Goal: Task Accomplishment & Management: Use online tool/utility

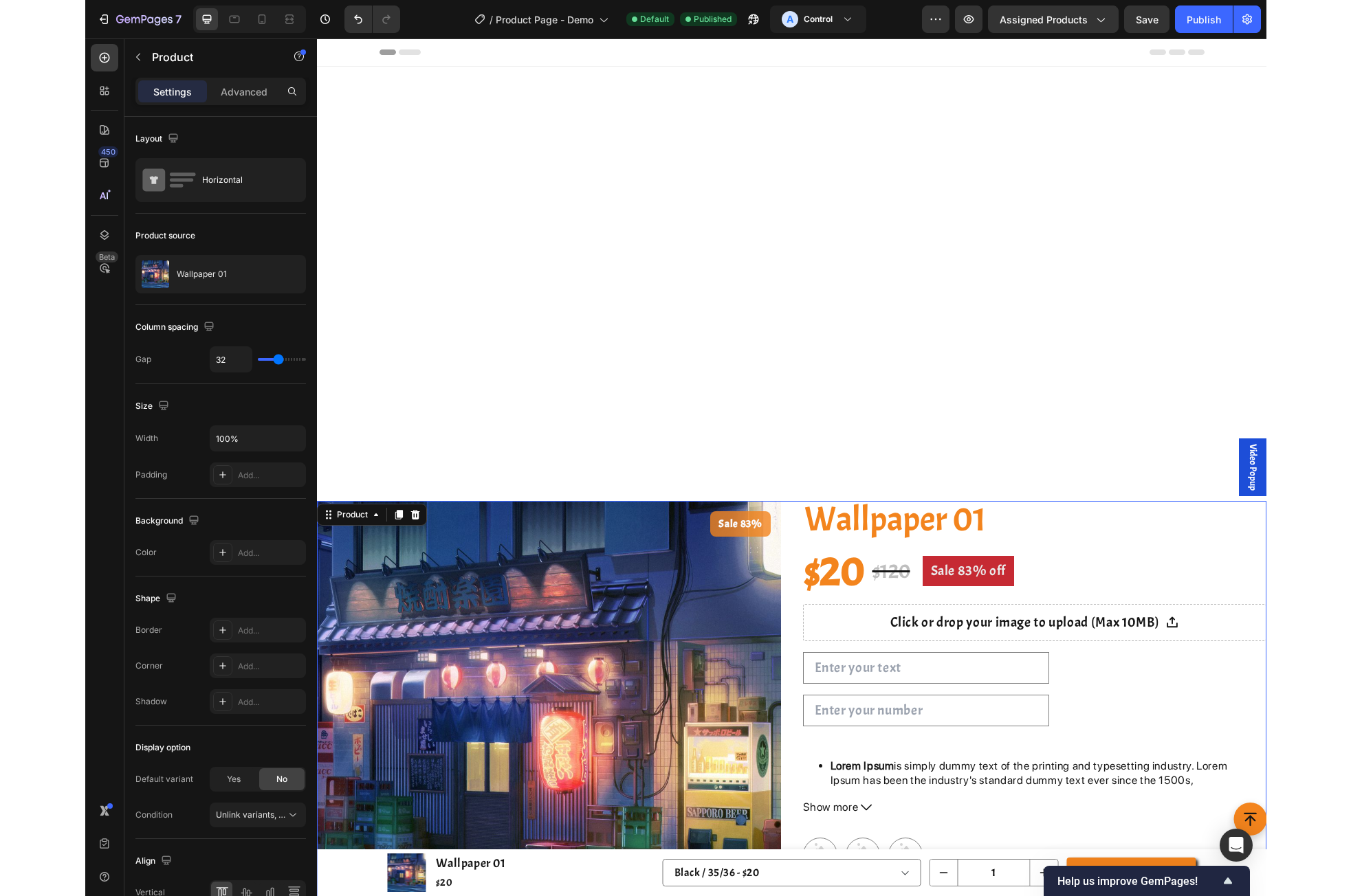
scroll to position [916, 0]
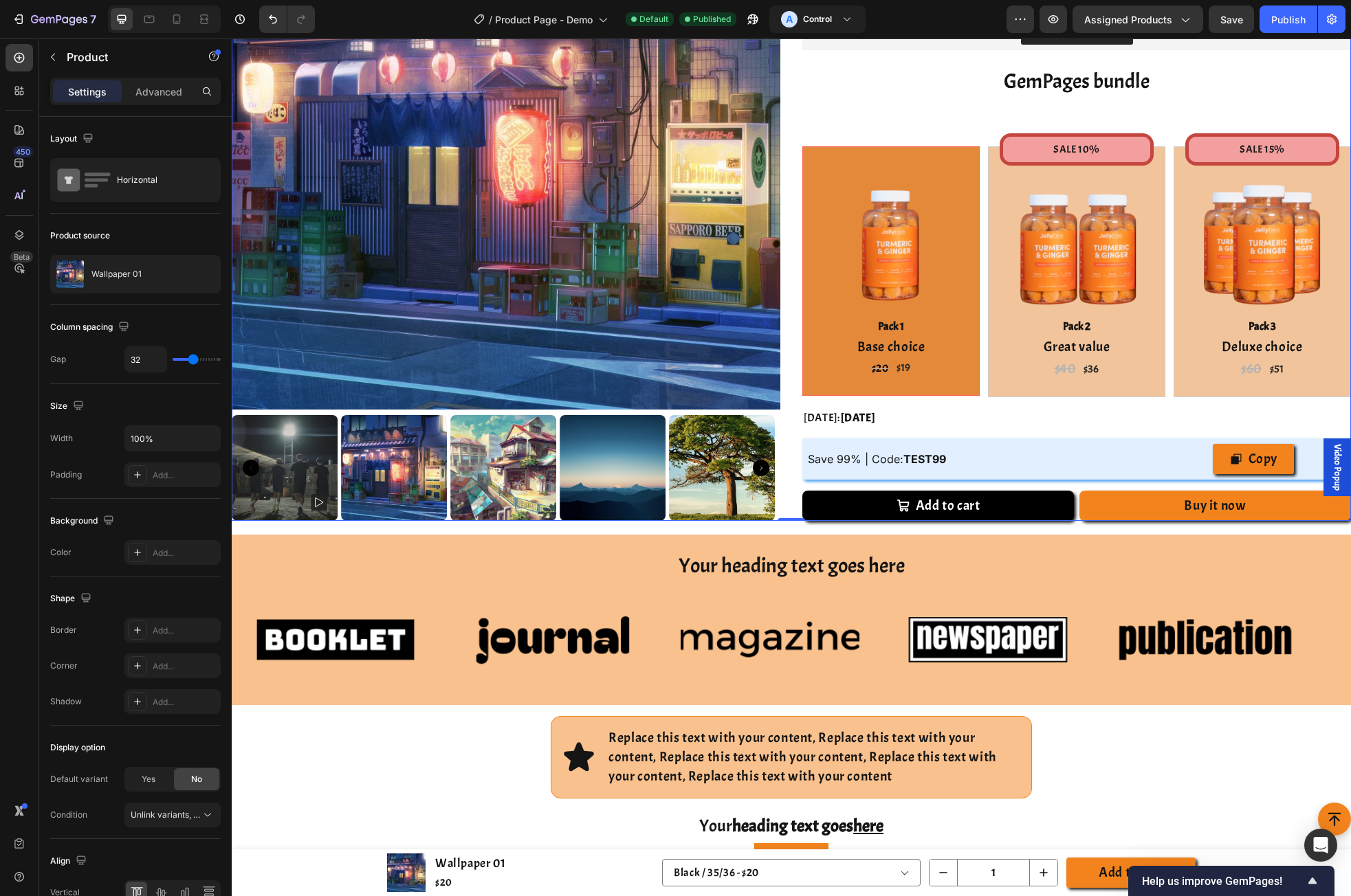
click at [5, 560] on div "450 Beta" at bounding box center [18, 420] width 27 height 754
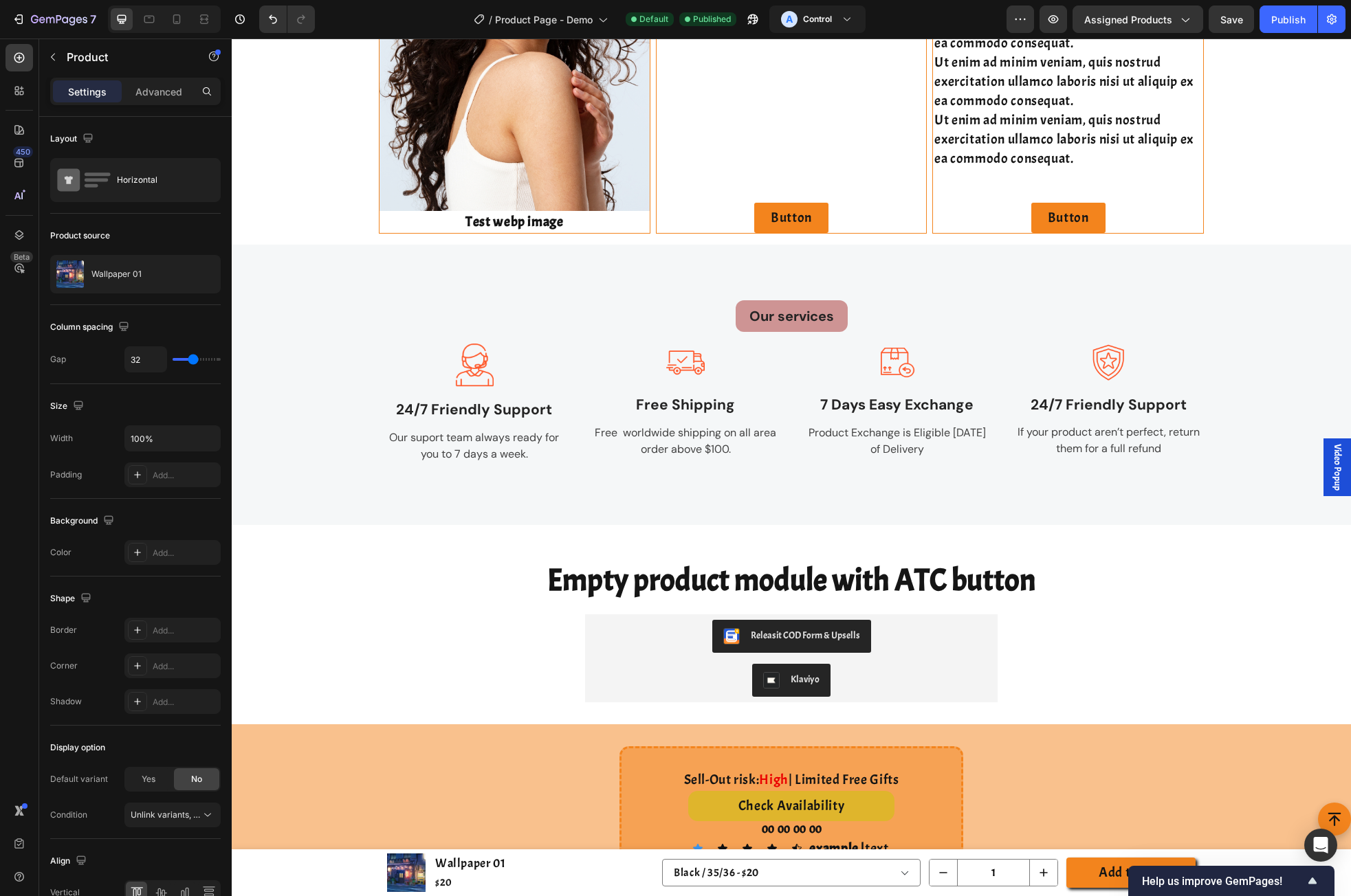
scroll to position [2578, 0]
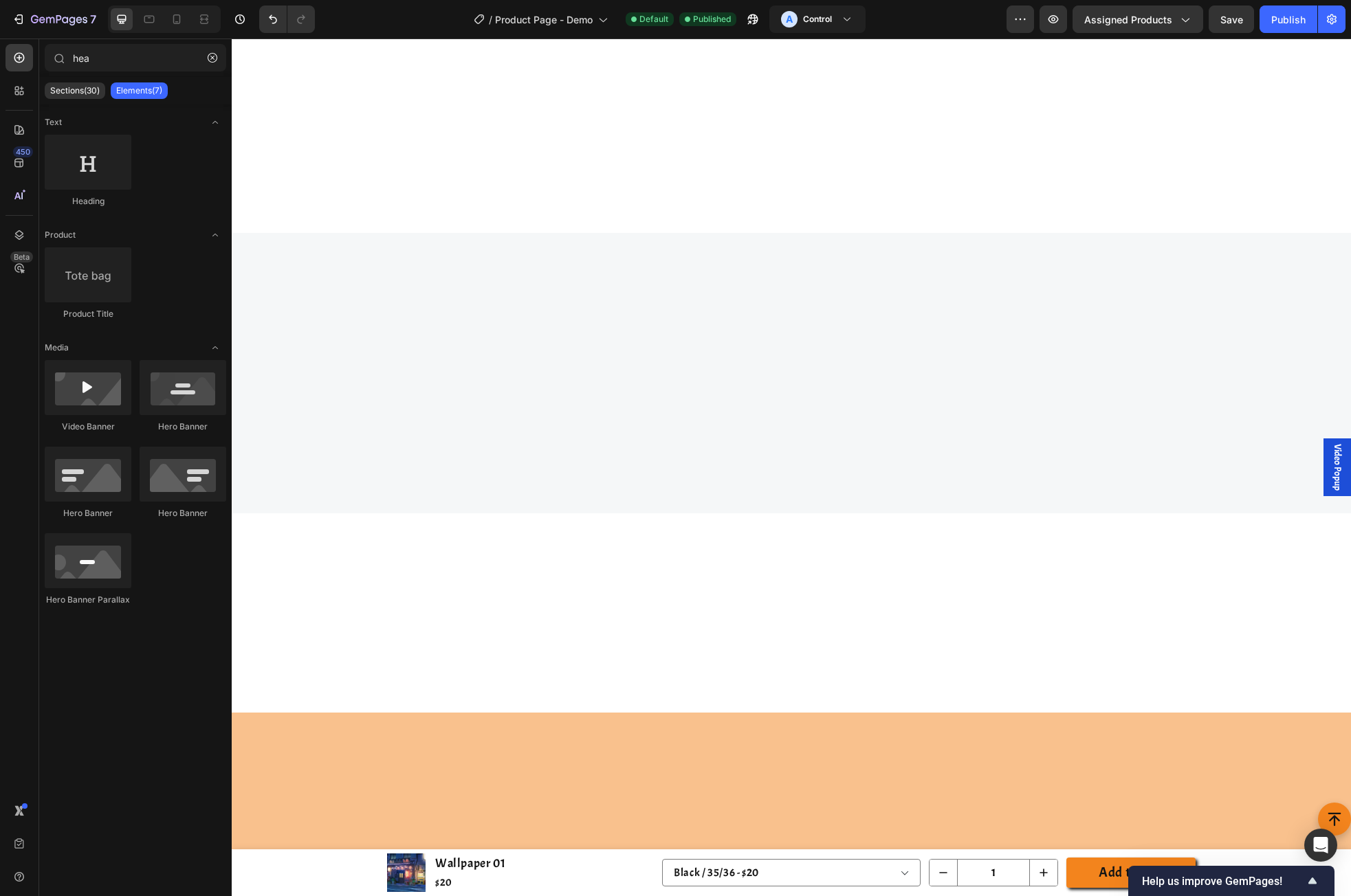
drag, startPoint x: 1347, startPoint y: 395, endPoint x: 1516, endPoint y: 935, distance: 565.8
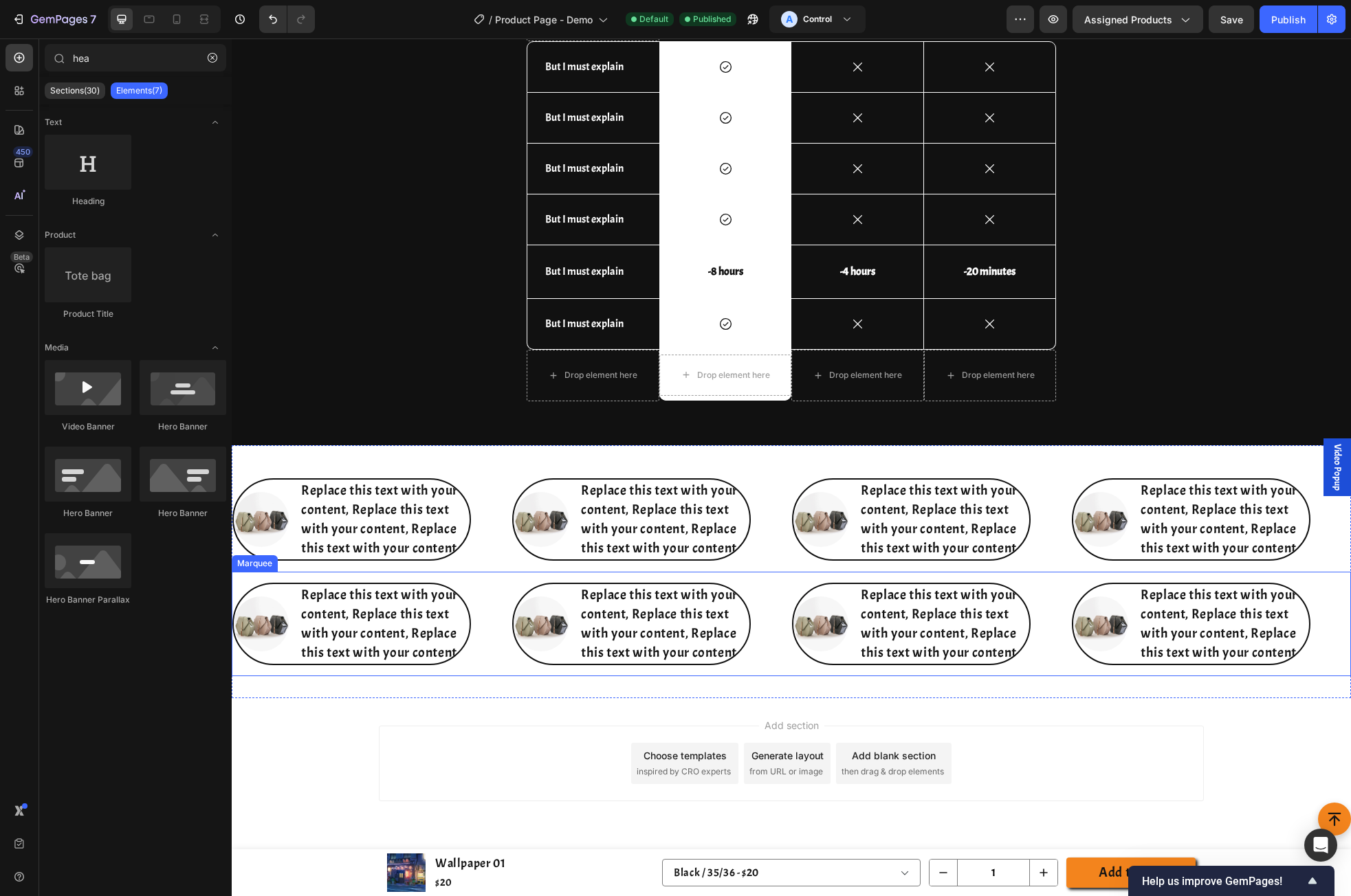
scroll to position [6034, 0]
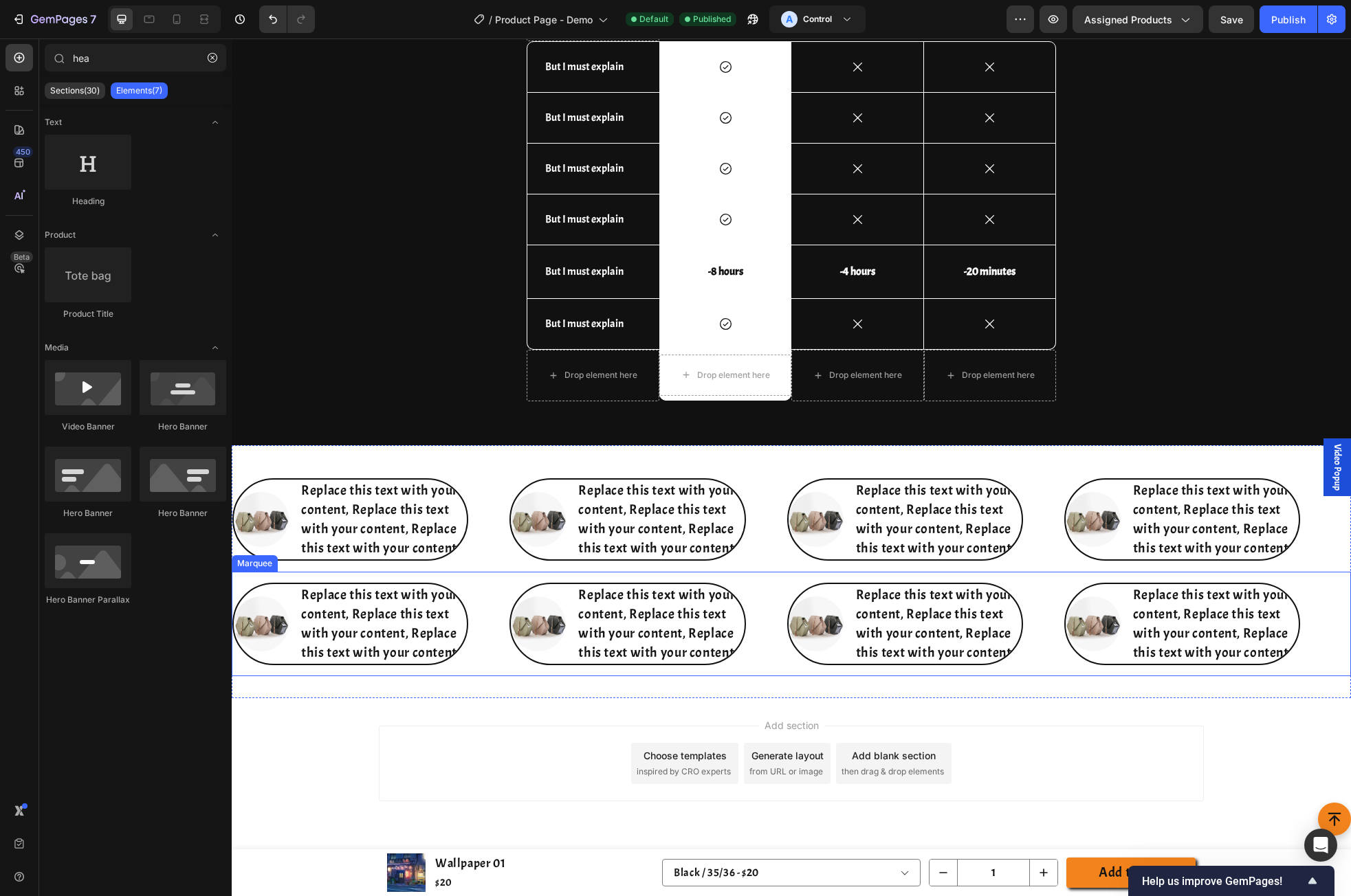
click at [484, 620] on div "Image Replace this text with your content, Replace this text with your content,…" at bounding box center [371, 624] width 277 height 82
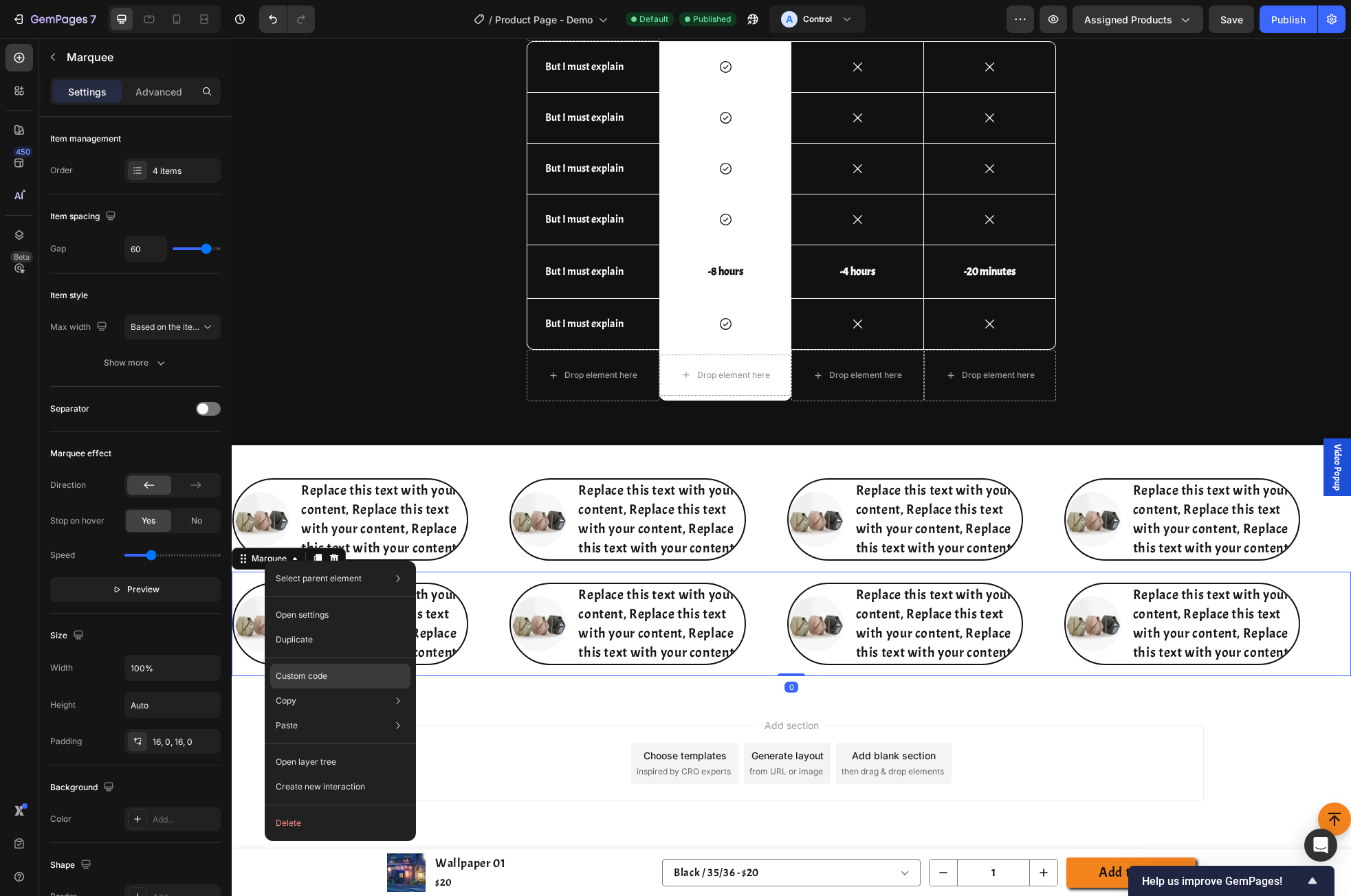
click at [318, 679] on p "Custom code" at bounding box center [301, 677] width 52 height 12
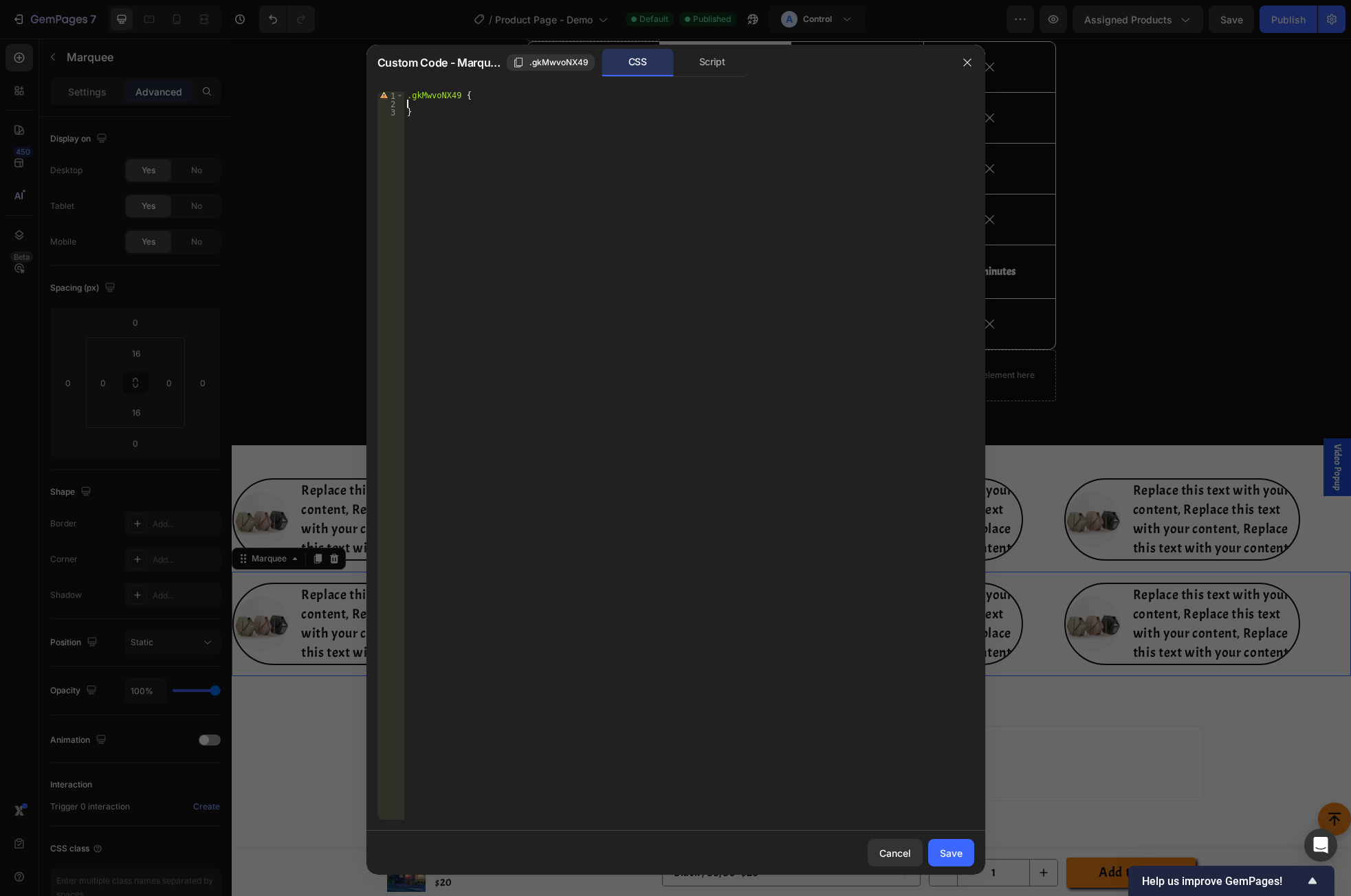
click at [519, 104] on div ".gkMwvoNX49 { }" at bounding box center [689, 463] width 570 height 745
paste textarea "rfm-marquee placeholder-marquee"
click at [512, 99] on div ".gkMwvoNX49 .rfm-marquee placeholder-marquee { }" at bounding box center [689, 463] width 570 height 745
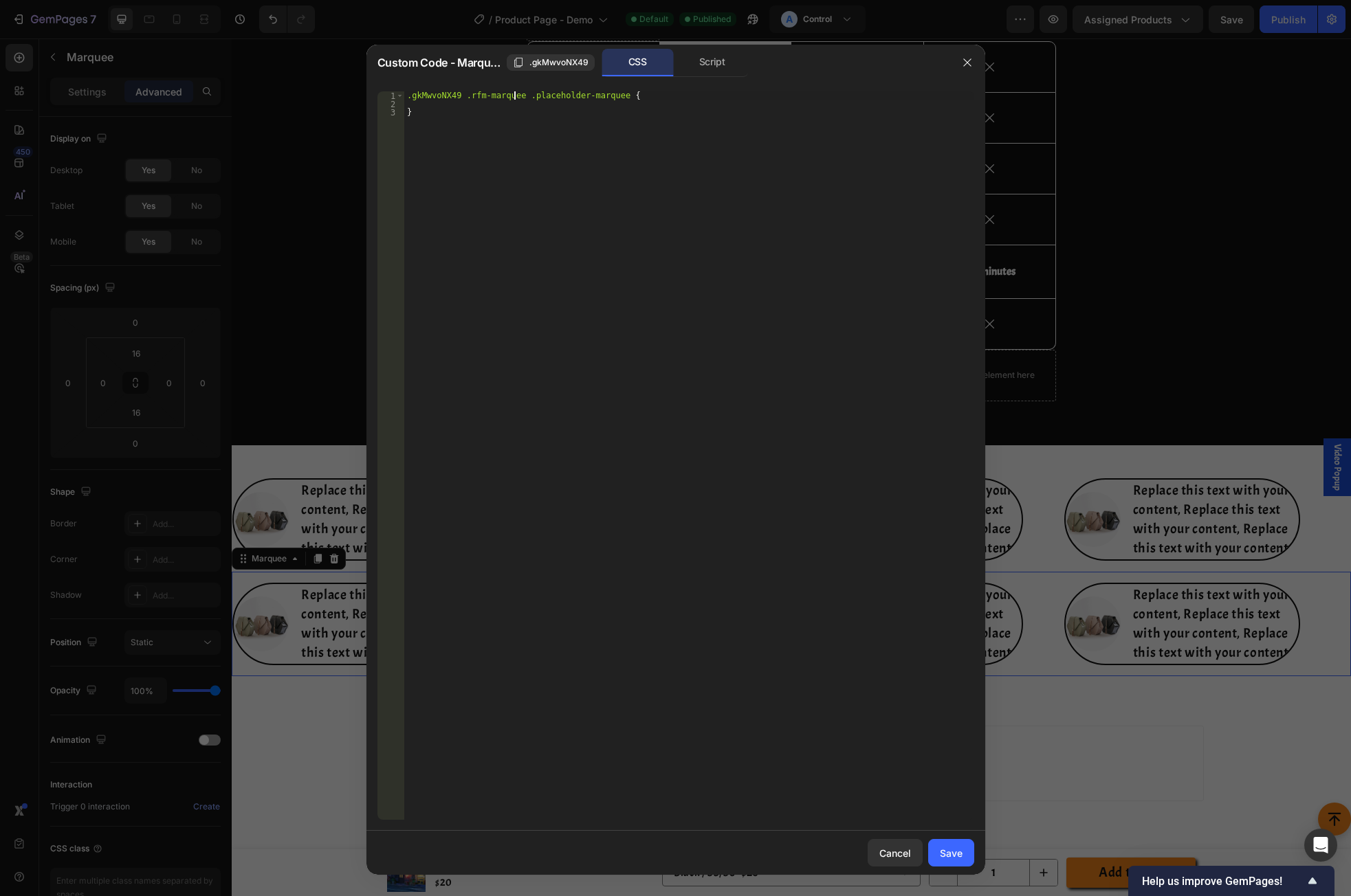
scroll to position [0, 108]
type textarea ".gkMwvoNX49 .rfm-marquee .placeholder-marquee{"
type textarea "margin-left: 150px;"
click at [957, 854] on div "Save" at bounding box center [952, 853] width 23 height 14
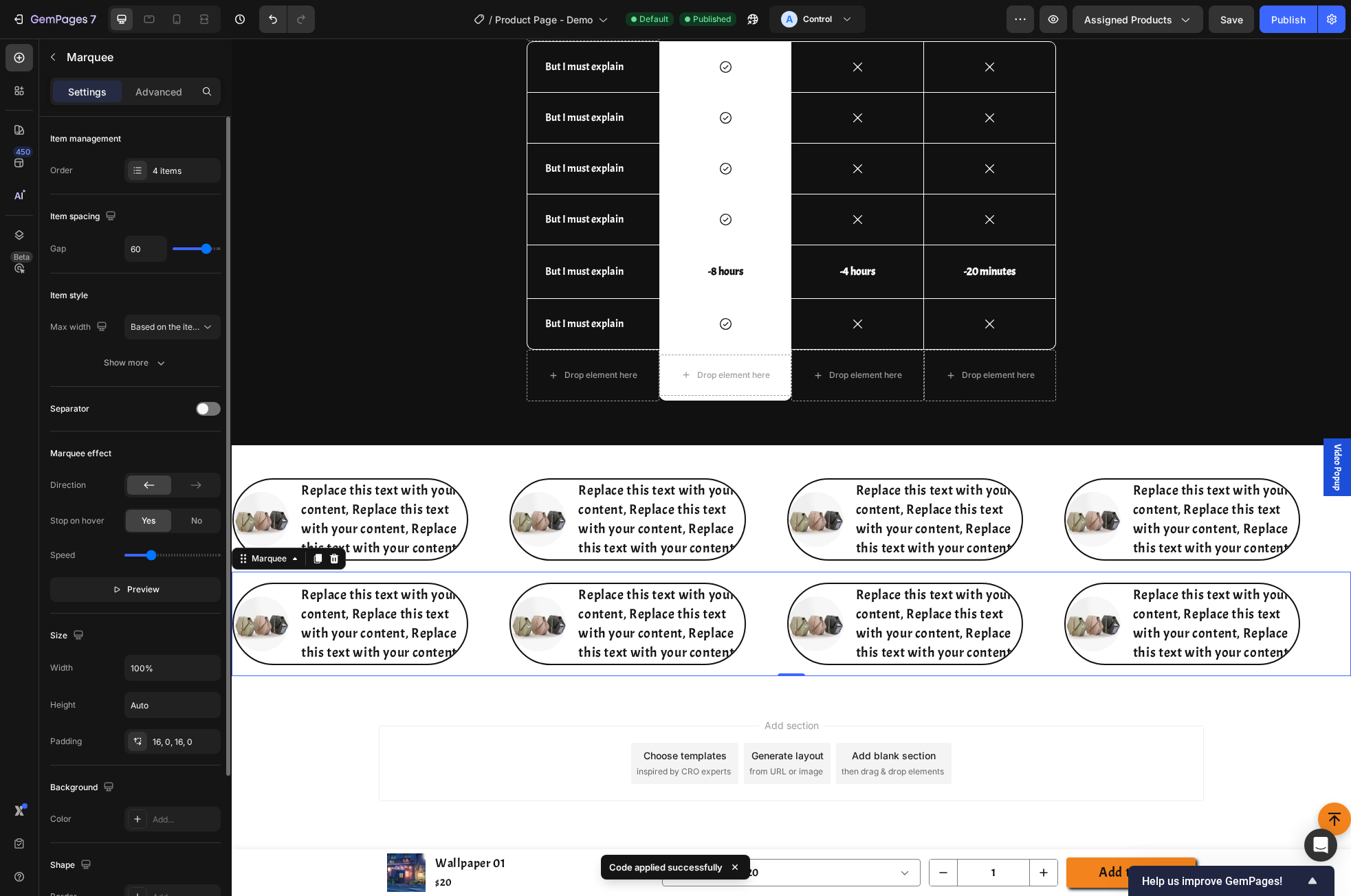
scroll to position [198, 0]
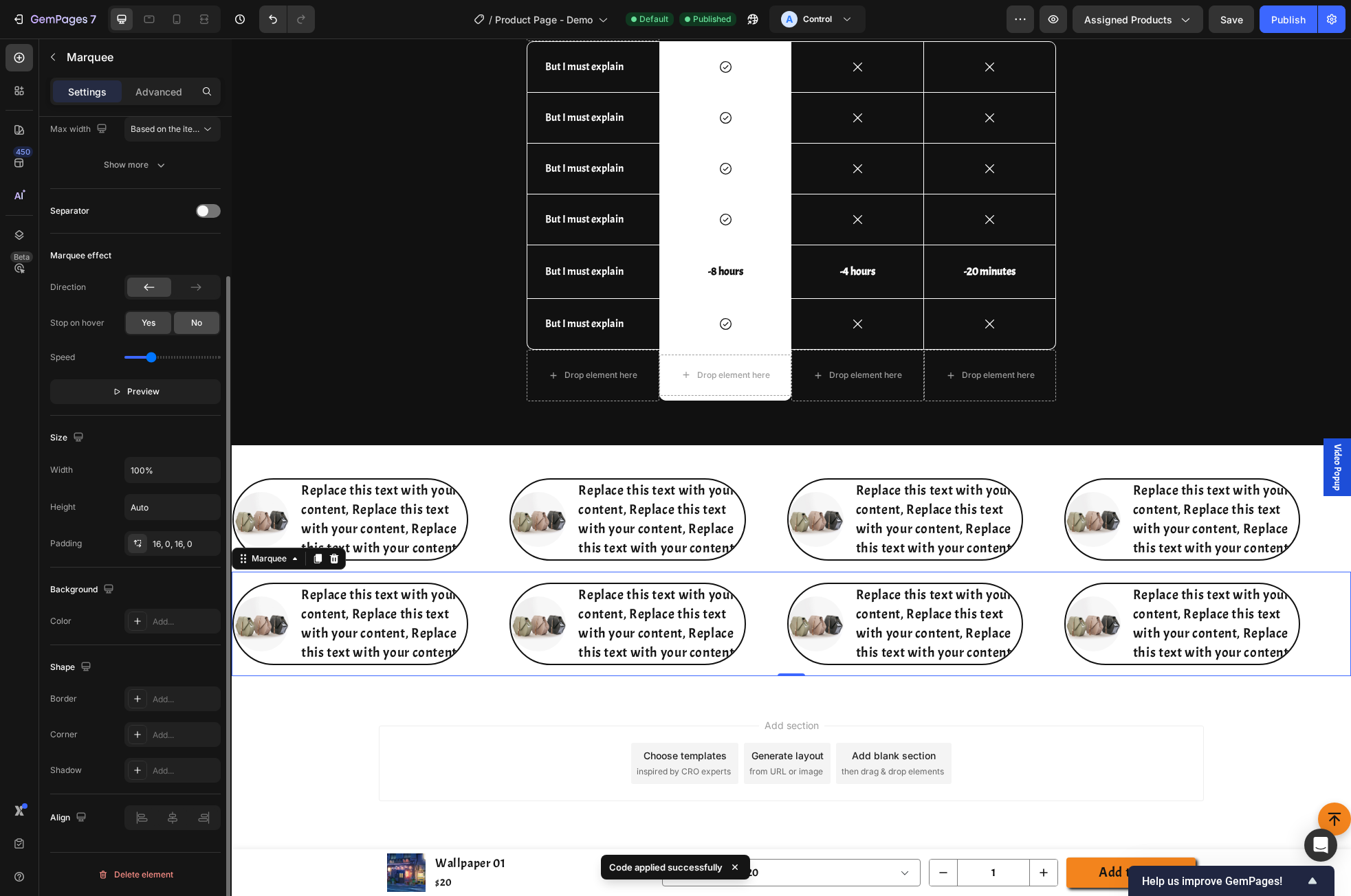
click at [189, 323] on div "No" at bounding box center [197, 323] width 46 height 22
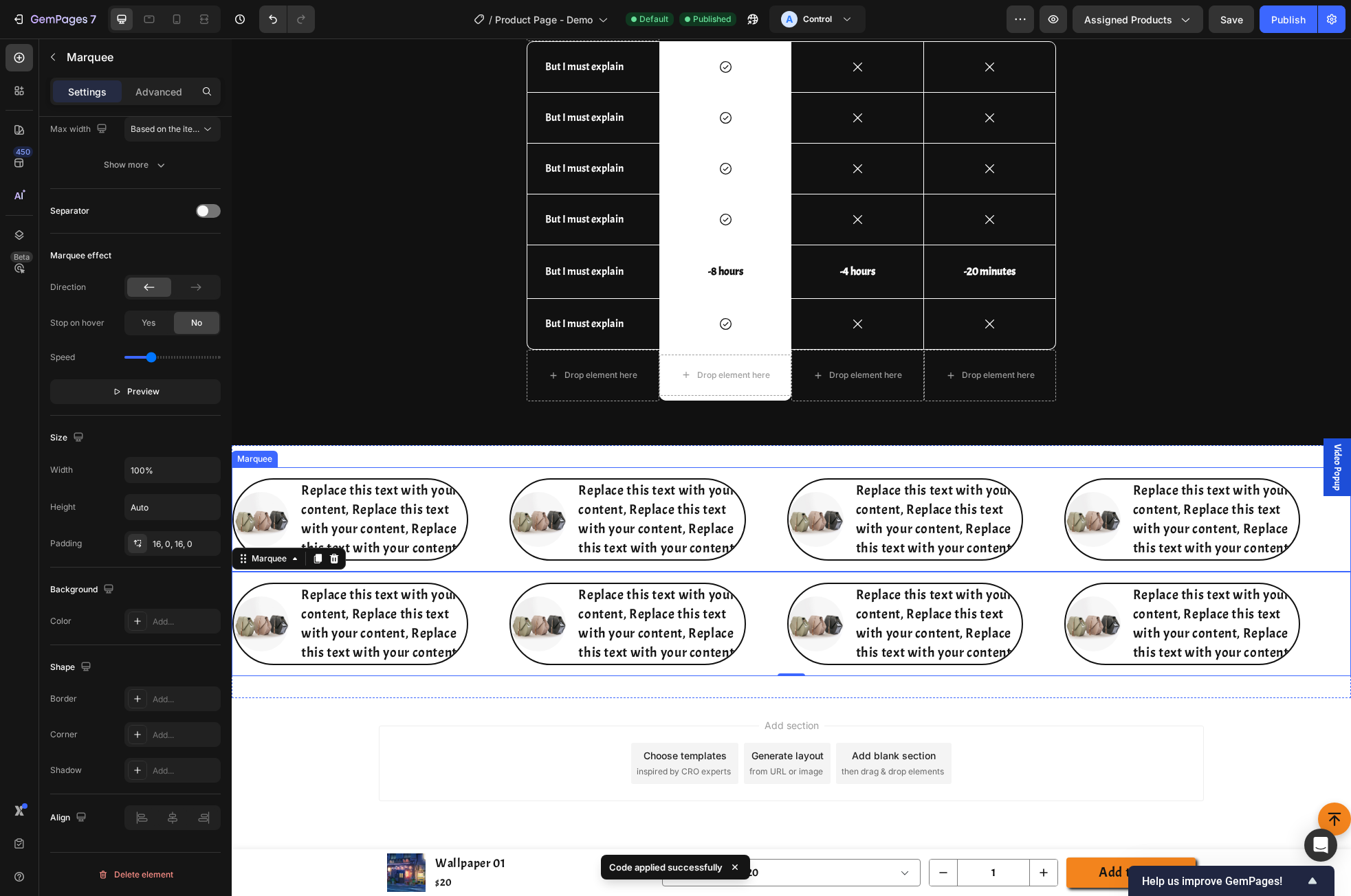
click at [258, 470] on div "Image Replace this text with your content, Replace this text with your content,…" at bounding box center [791, 520] width 1119 height 104
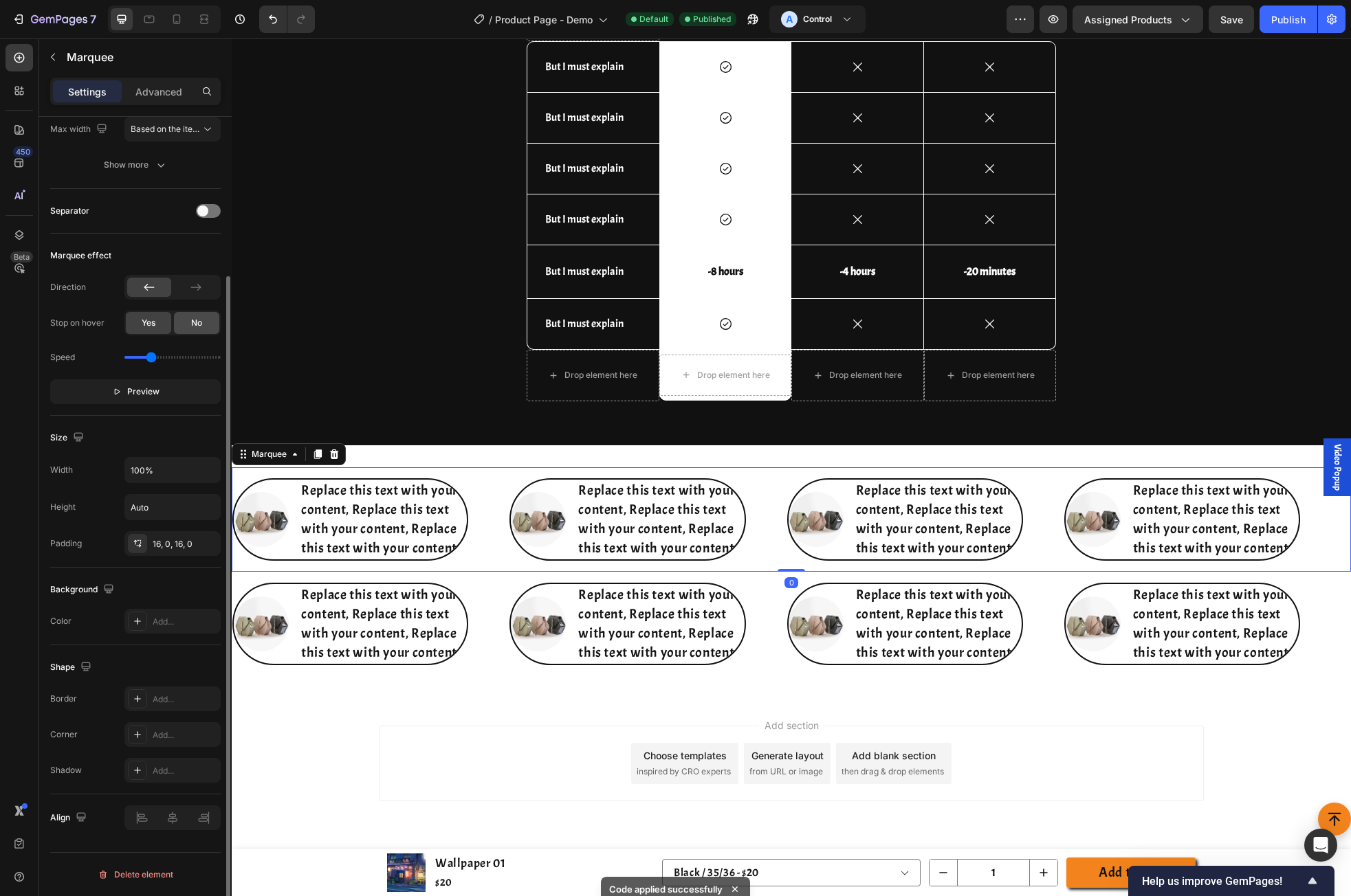
click at [189, 325] on div "No" at bounding box center [197, 323] width 46 height 22
click at [1181, 24] on div "Publish" at bounding box center [1288, 19] width 34 height 14
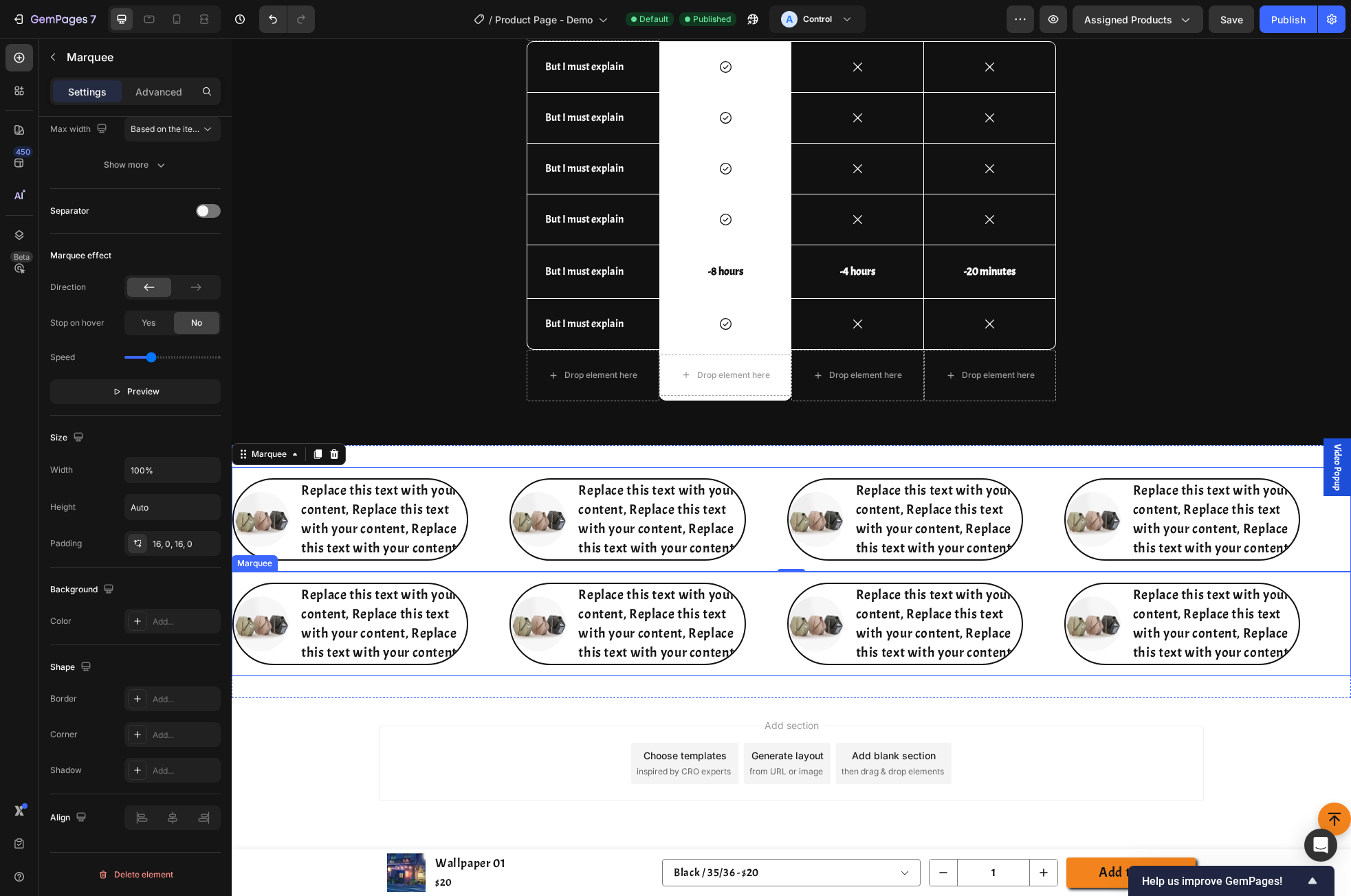
click at [256, 577] on div "Image Replace this text with your content, Replace this text with your content,…" at bounding box center [791, 624] width 1119 height 104
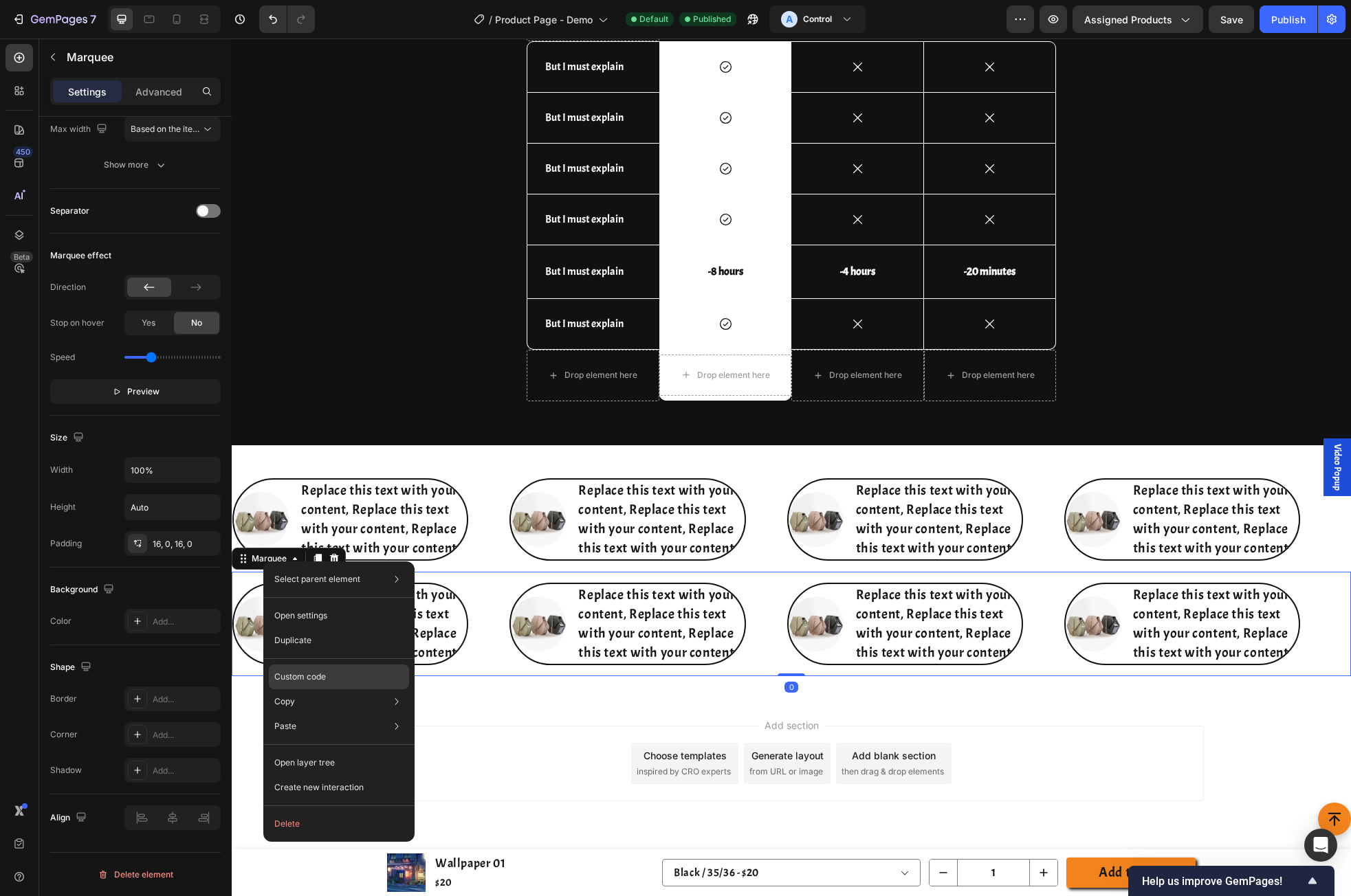
click at [300, 673] on p "Custom code" at bounding box center [300, 677] width 52 height 12
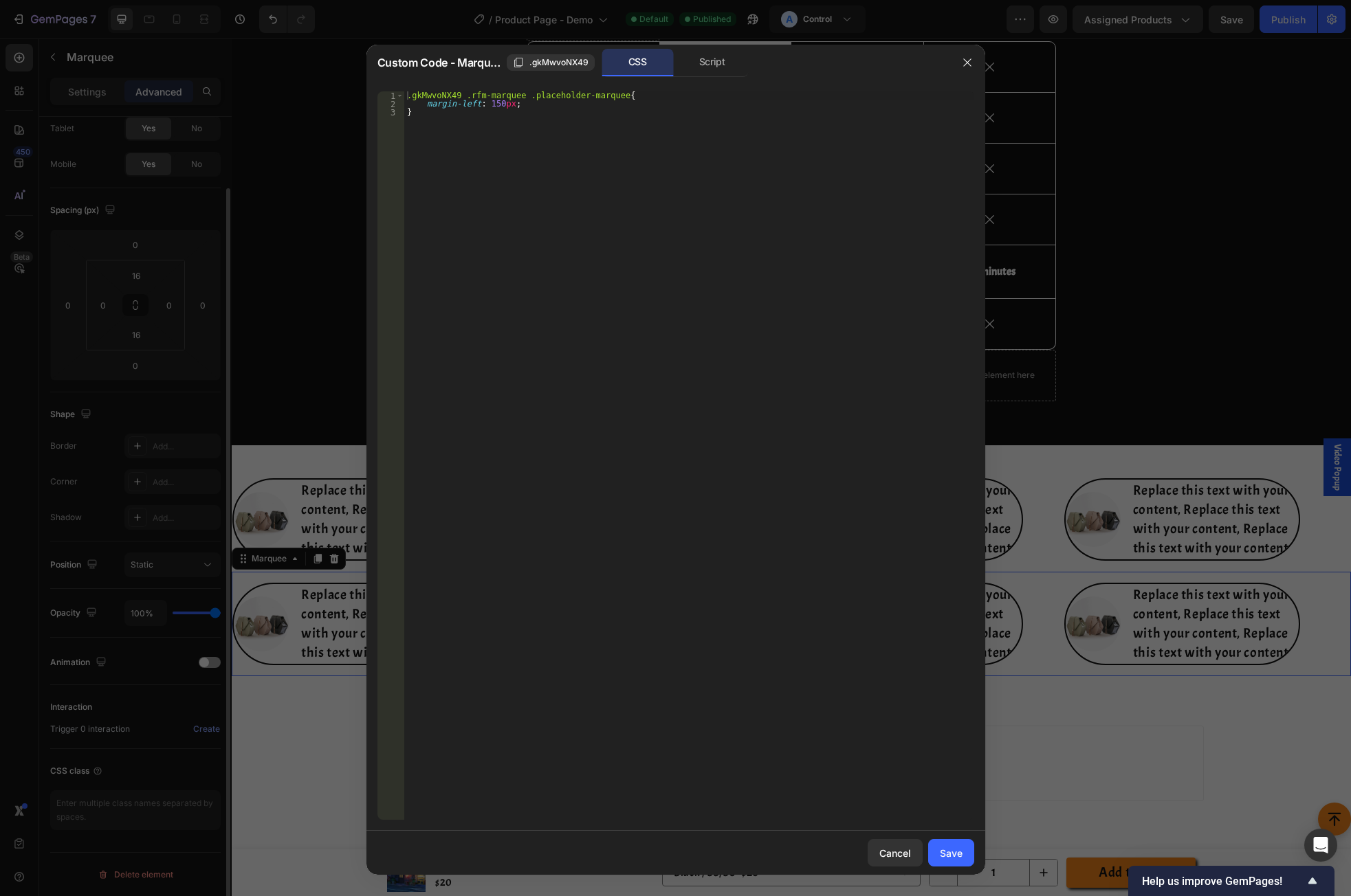
scroll to position [78, 0]
type textarea "}"
click at [478, 211] on div ".gkMwvoNX49 .rfm-marquee .placeholder-marquee { margin-left : 150 px ; }" at bounding box center [689, 463] width 570 height 745
paste textarea "#g0eaS9QDNr > div > gp-marquee.gkMwvoNX49 > div > div > div > div > div > div.r…"
click at [733, 125] on div ".gkMwvoNX49 .rfm-marquee .placeholder-marquee { margin-left : 150 px ; } #g0eaS…" at bounding box center [689, 463] width 570 height 745
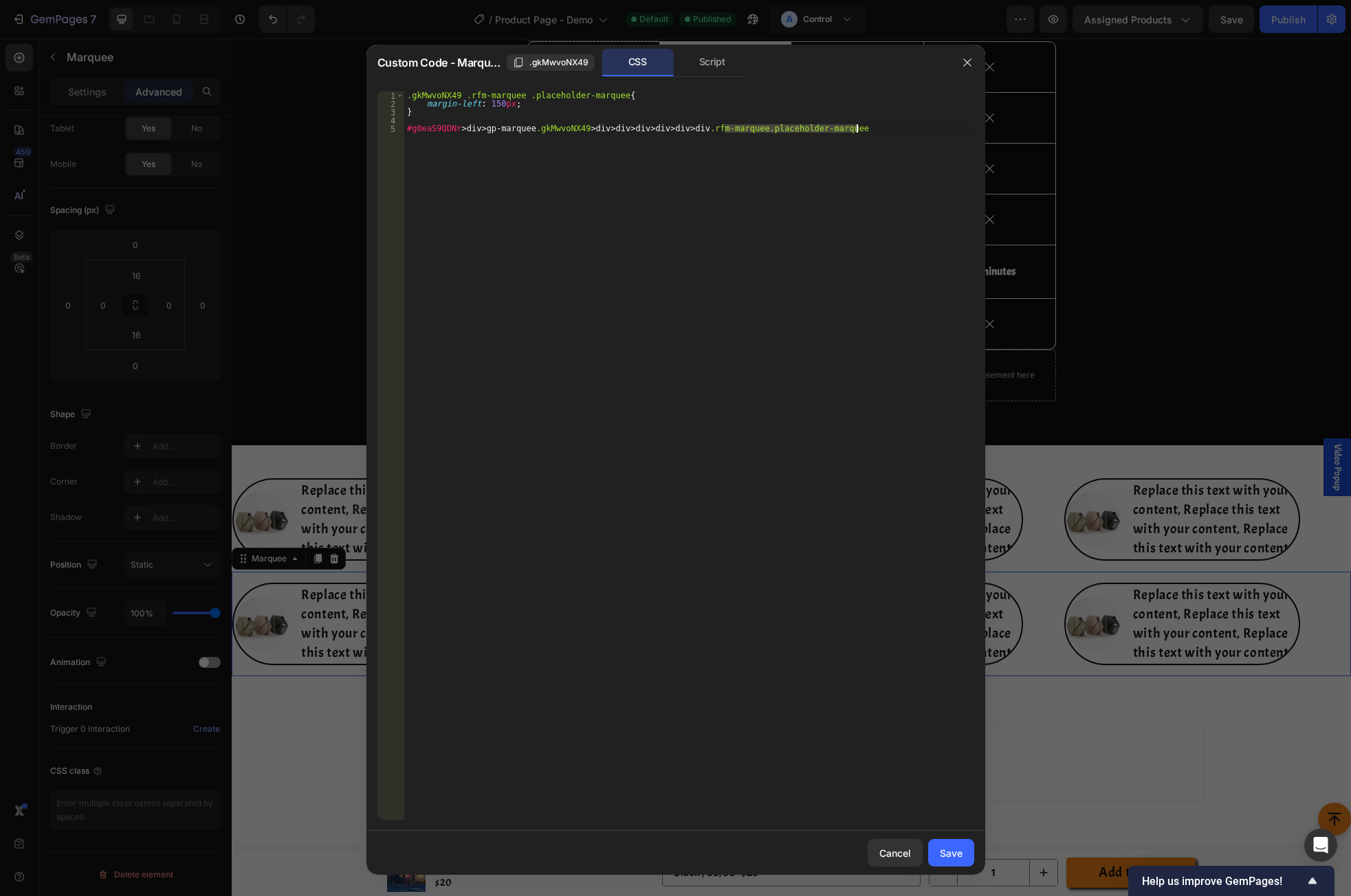
type textarea "#g0eaS9QDNr > div > gp-marquee.gkMwvoNX49 > div > div > div > div > div > div"
paste textarea ".rfm-marquee.placeholder-marquee"
type textarea ".gkMwvoNX49 .rfm-marquee.placeholder-marquee{"
click at [949, 848] on div "Save" at bounding box center [952, 853] width 23 height 14
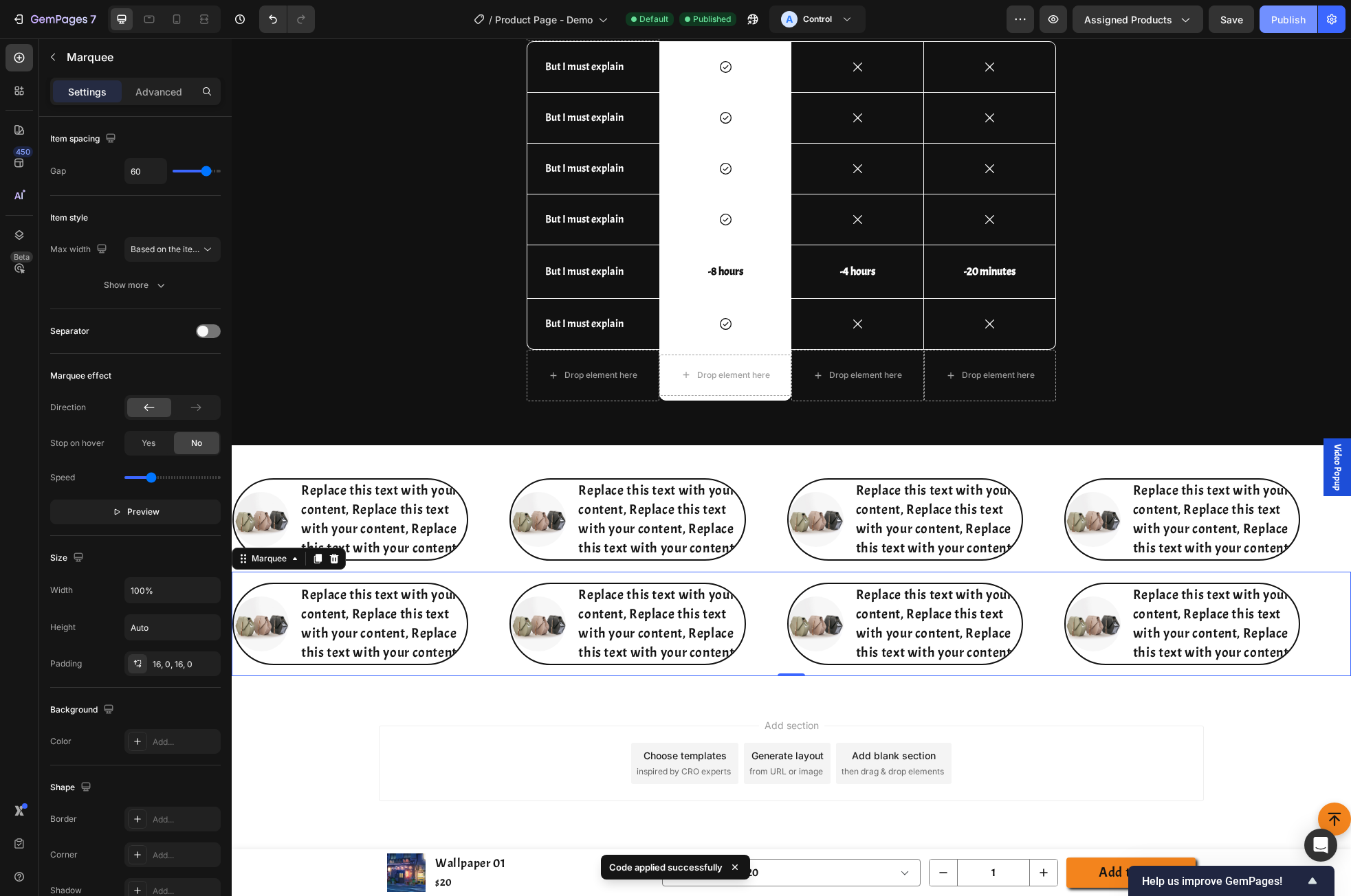
click at [1181, 25] on div "Publish" at bounding box center [1288, 19] width 34 height 14
drag, startPoint x: 255, startPoint y: 567, endPoint x: 260, endPoint y: 561, distance: 7.8
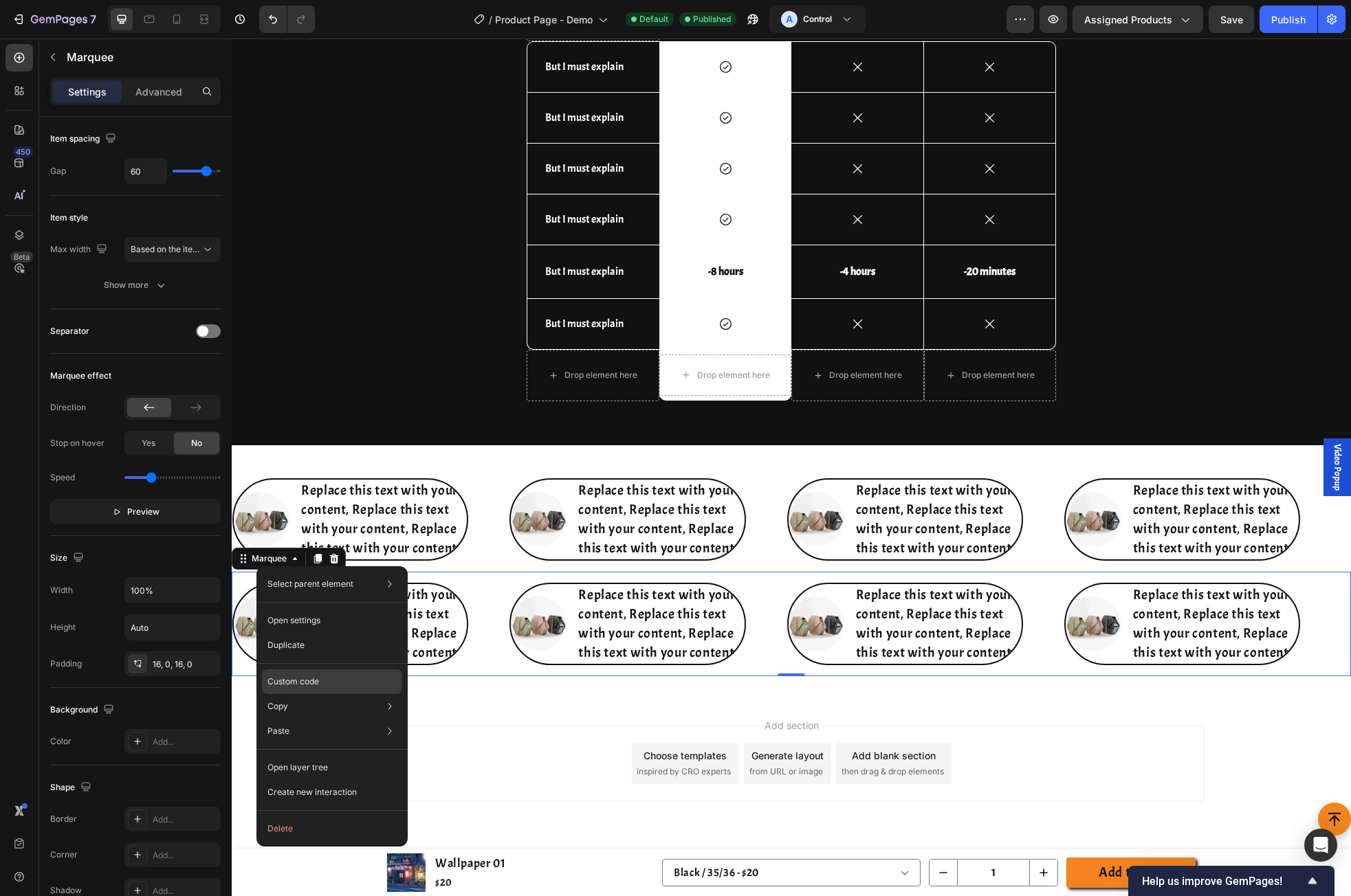
click at [287, 678] on p "Custom code" at bounding box center [293, 682] width 52 height 12
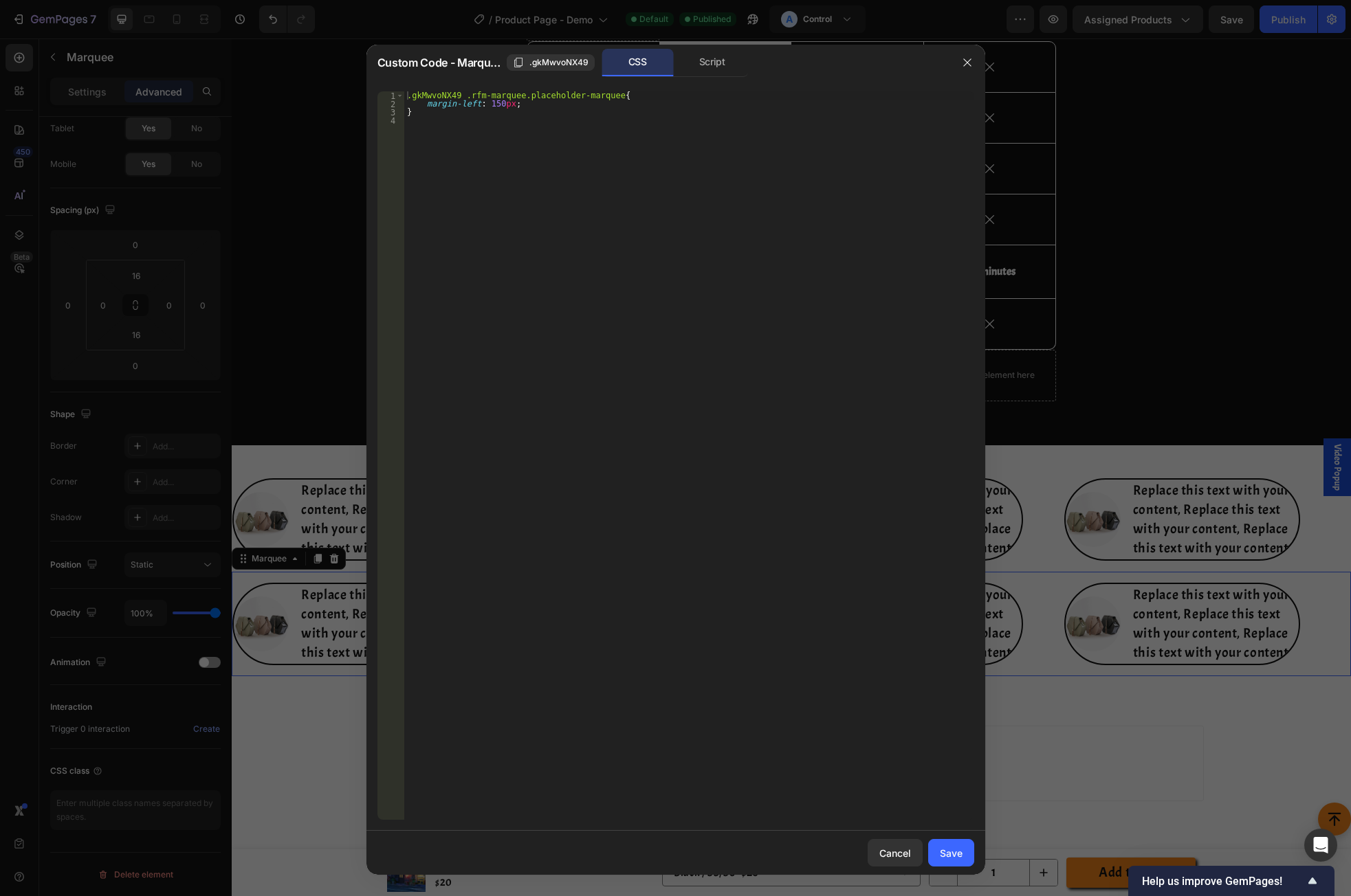
click at [458, 92] on div ".gkMwvoNX49 .rfm-marquee.placeholder-marquee { margin-left : 150 px ; }" at bounding box center [689, 463] width 570 height 745
paste textarea "rfm-marquee-container"
type textarea ".gkMwvoNX49 .rfm-marquee-container{"
click at [960, 846] on div "Save" at bounding box center [952, 853] width 23 height 14
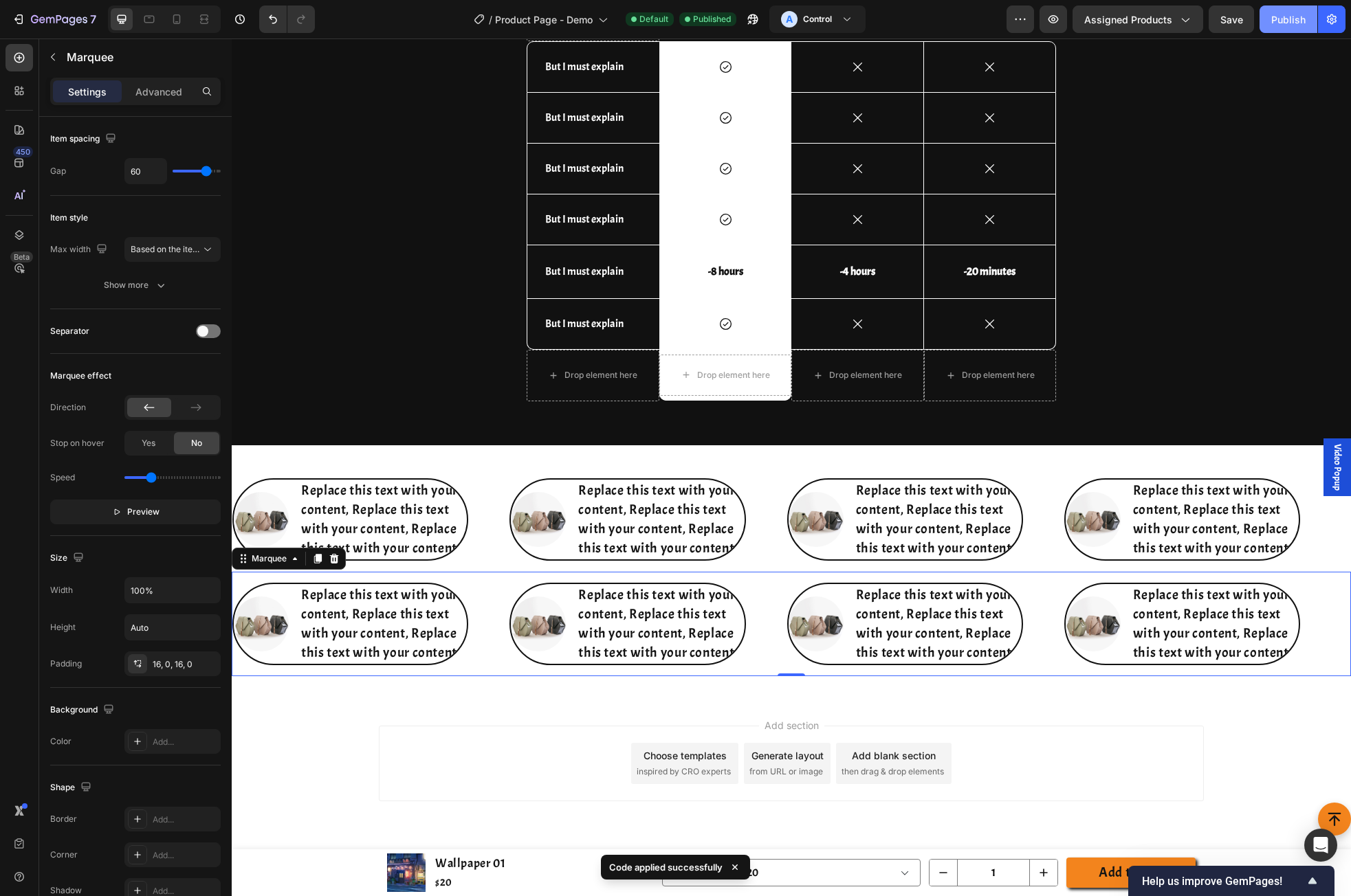
click at [1181, 14] on div "Publish" at bounding box center [1288, 19] width 34 height 14
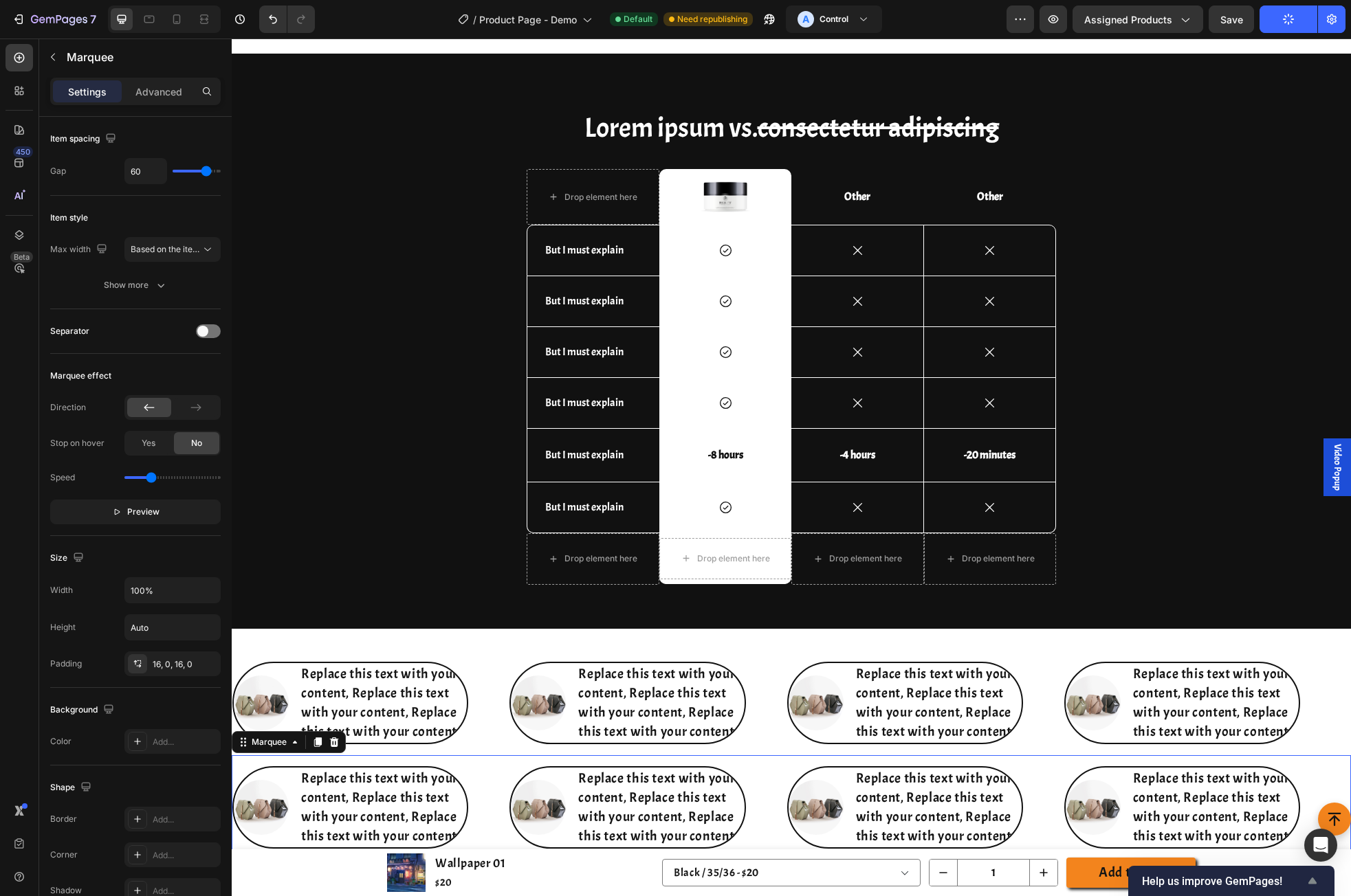
click at [1181, 880] on icon "Show survey - Help us improve GemPages!" at bounding box center [1312, 881] width 17 height 17
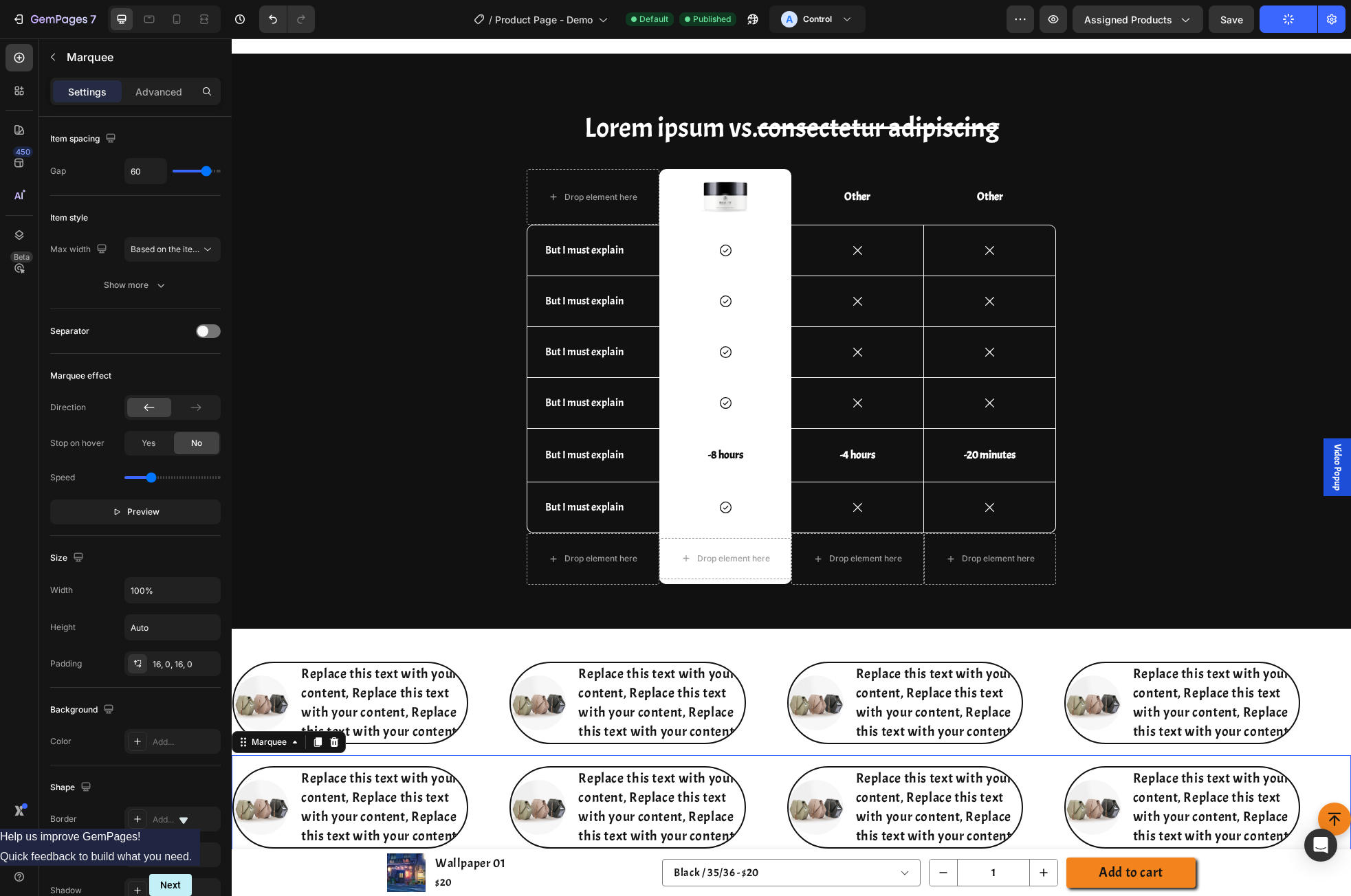
click at [192, 813] on icon "Hide survey" at bounding box center [183, 821] width 17 height 17
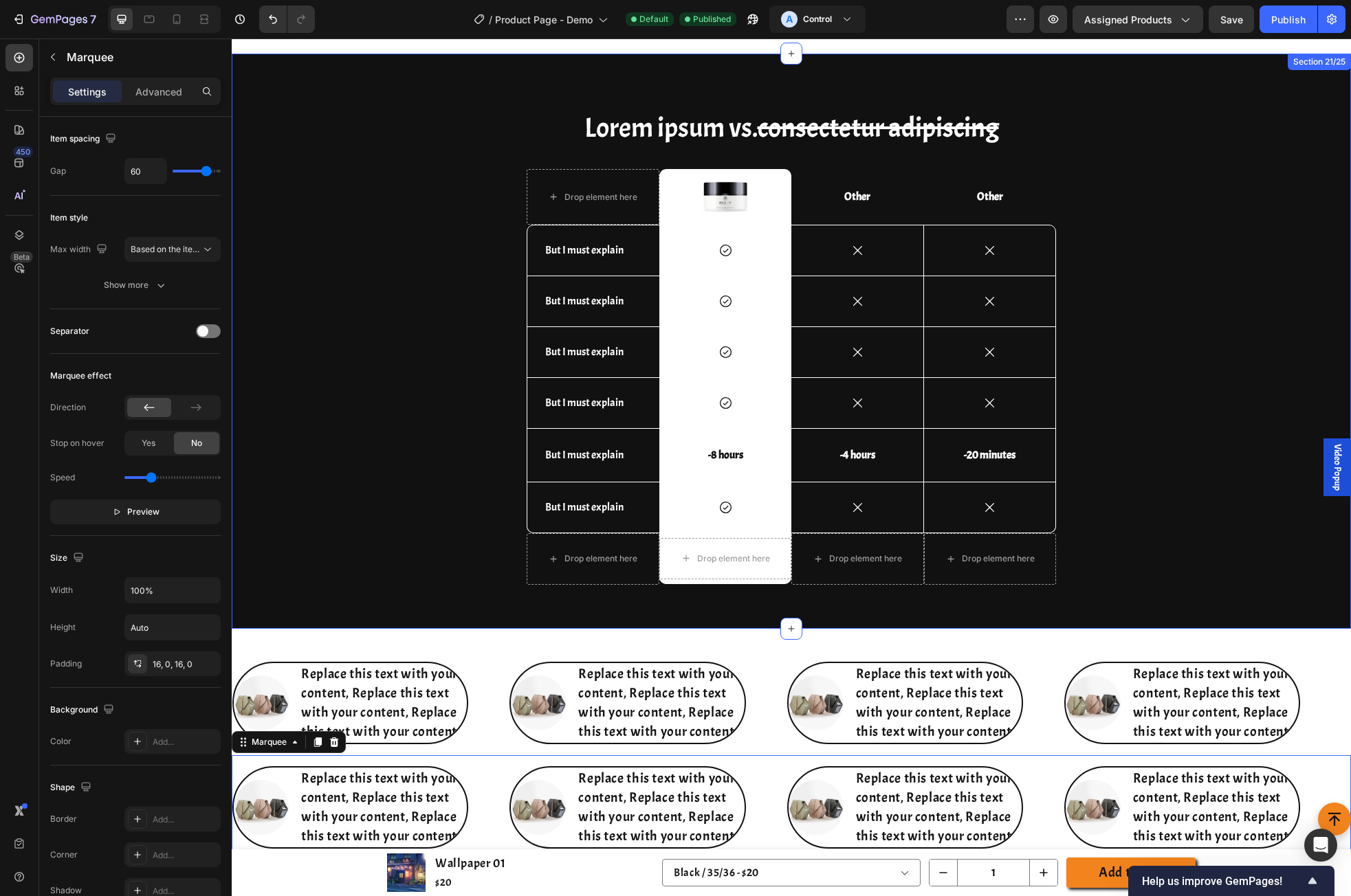
click at [435, 391] on div "Lorem ipsum vs. consectetur adipiscing Heading Drop element here Image Row Othe…" at bounding box center [792, 352] width 1099 height 487
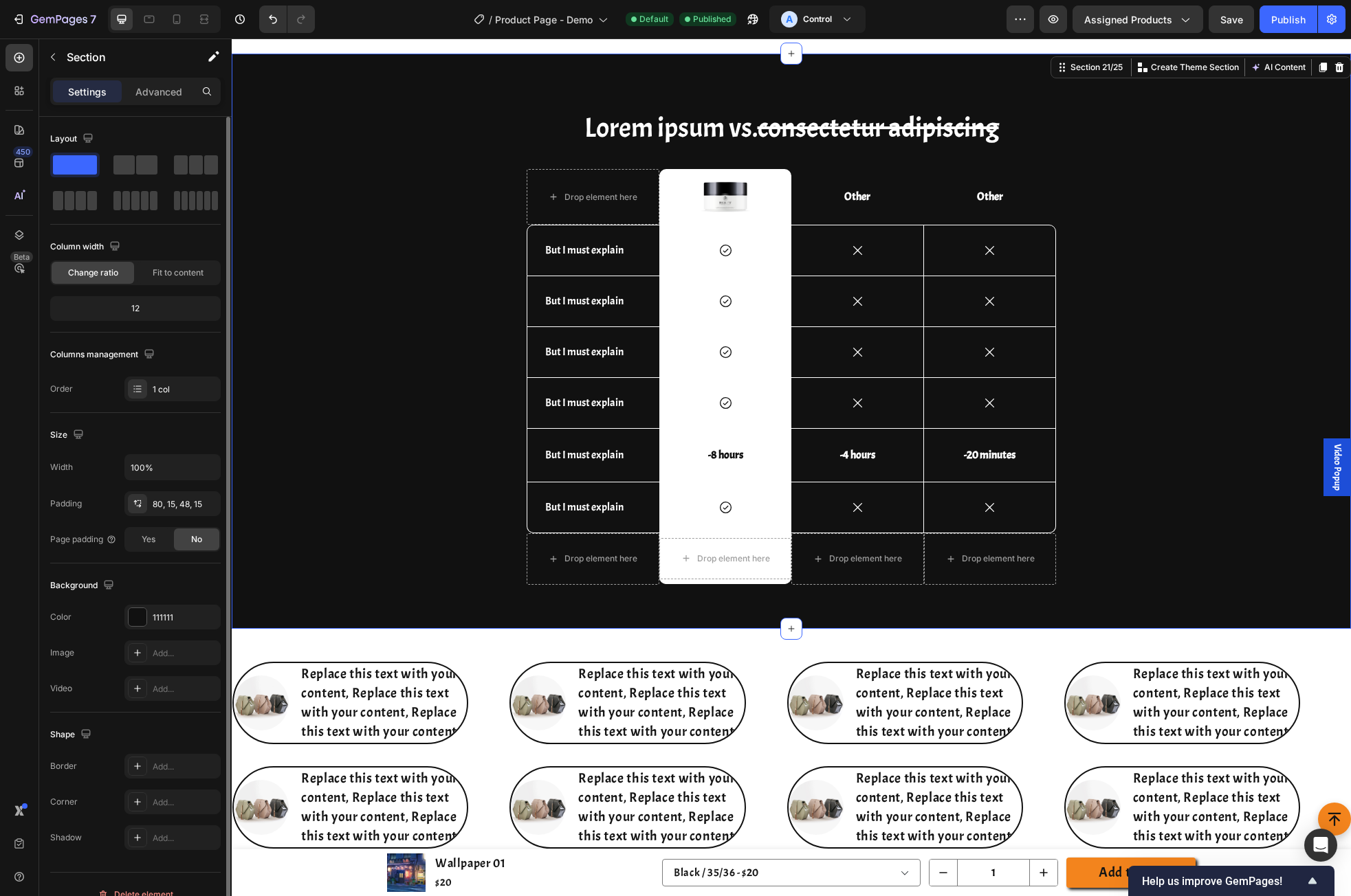
scroll to position [6034, 0]
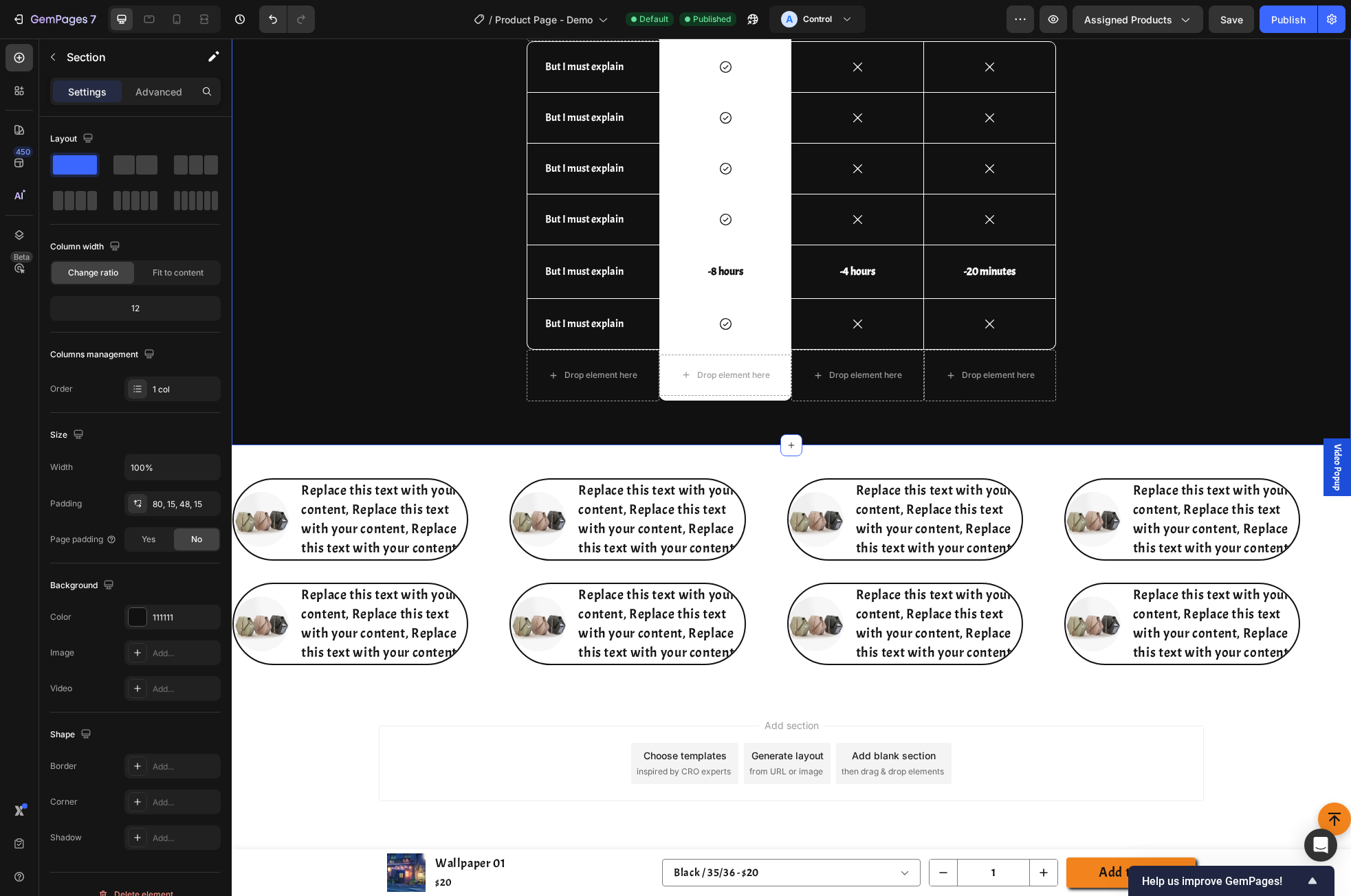
click at [331, 759] on div "Add section Choose templates inspired by CRO experts Generate layout from URL o…" at bounding box center [791, 783] width 1119 height 169
